Goal: Task Accomplishment & Management: Manage account settings

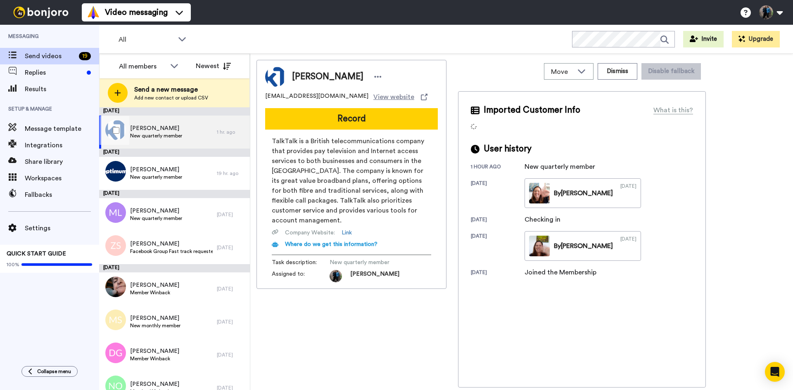
click at [210, 129] on div "Ana Arto New quarterly member" at bounding box center [158, 132] width 118 height 33
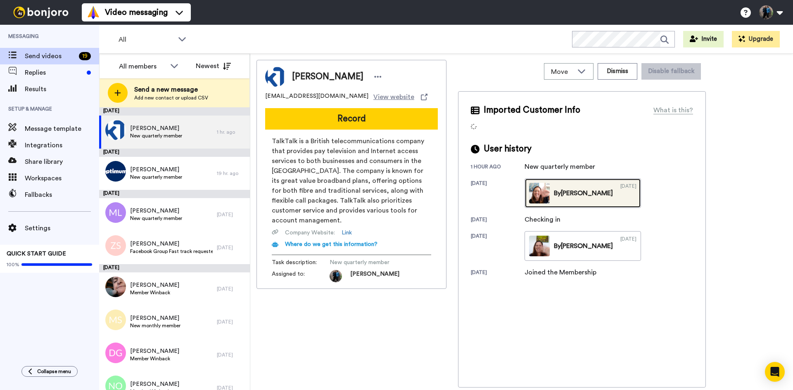
click at [564, 188] on link "By Ingrid 10/02/2025" at bounding box center [582, 193] width 116 height 30
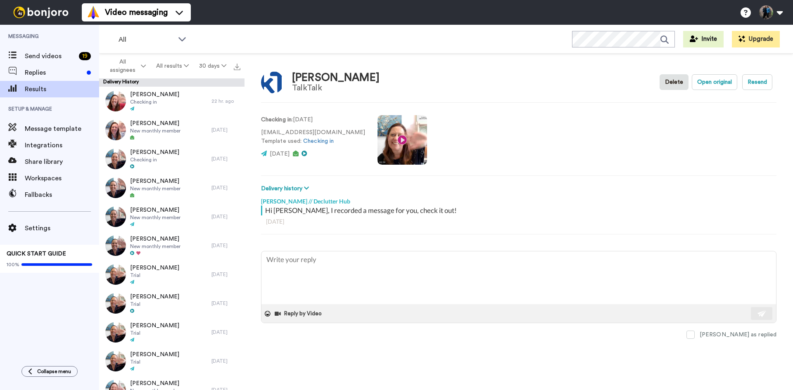
click at [377, 138] on video at bounding box center [402, 140] width 50 height 50
click at [377, 136] on video at bounding box center [402, 140] width 50 height 50
click at [52, 56] on span "Send videos" at bounding box center [50, 56] width 51 height 10
